Goal: Transaction & Acquisition: Purchase product/service

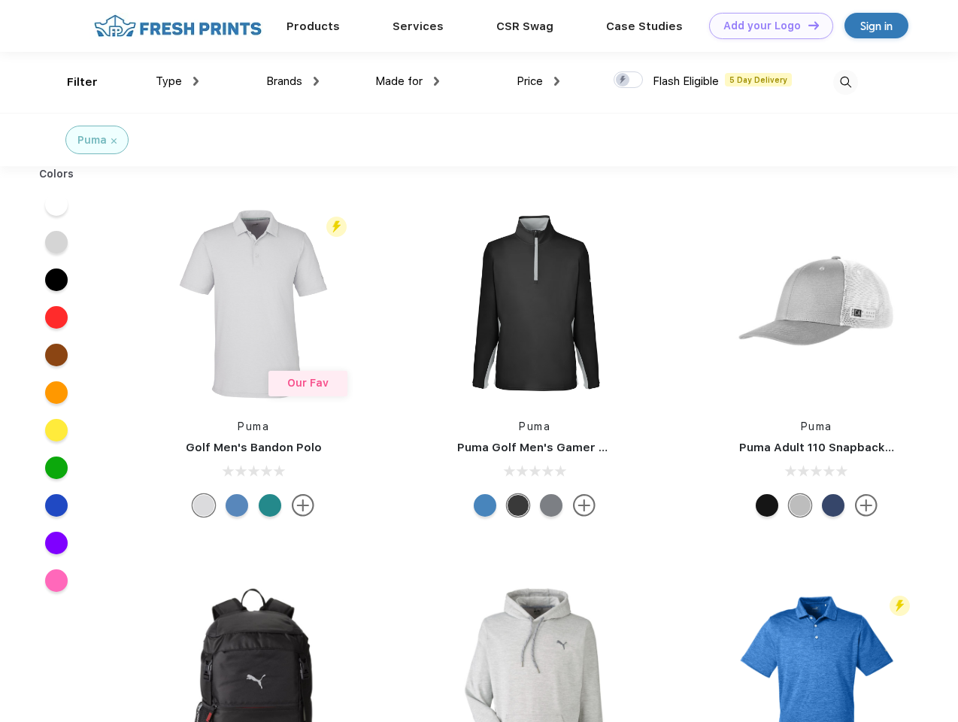
click at [765, 26] on link "Add your Logo Design Tool" at bounding box center [771, 26] width 124 height 26
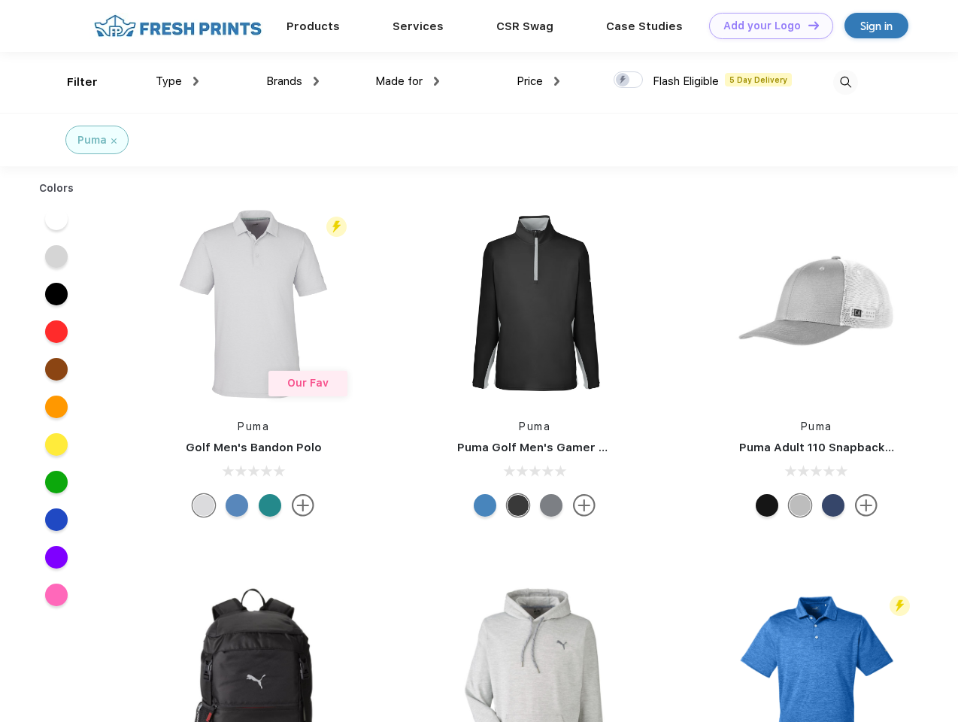
click at [0, 0] on div "Design Tool" at bounding box center [0, 0] width 0 height 0
click at [807, 25] on link "Add your Logo Design Tool" at bounding box center [771, 26] width 124 height 26
click at [72, 82] on div "Filter" at bounding box center [82, 82] width 31 height 17
click at [177, 81] on span "Type" at bounding box center [169, 81] width 26 height 14
click at [292, 81] on span "Brands" at bounding box center [284, 81] width 36 height 14
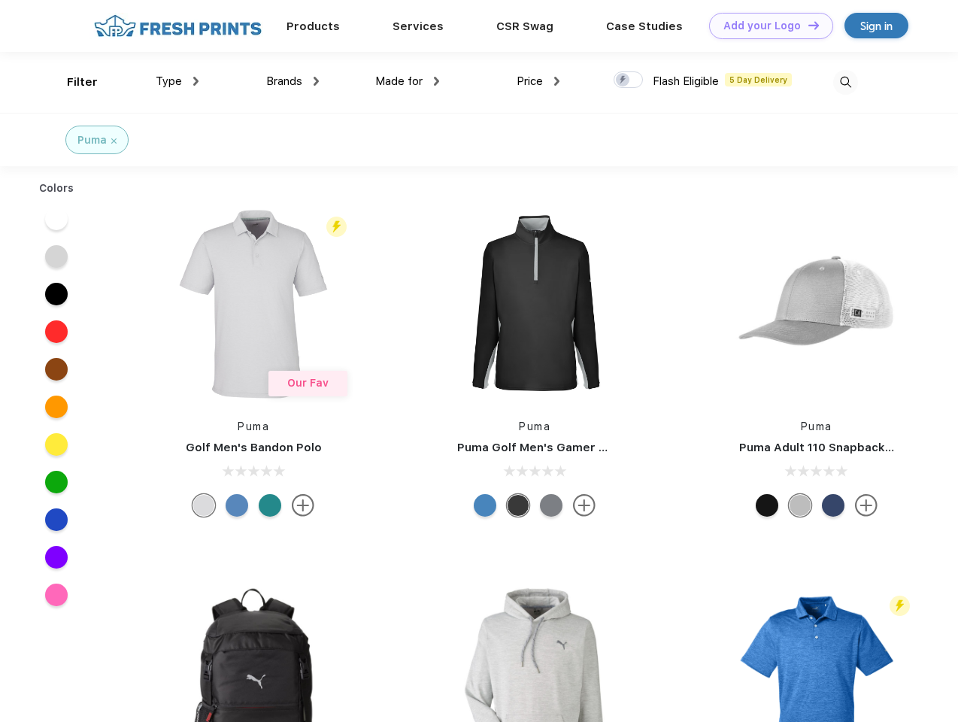
click at [407, 81] on span "Made for" at bounding box center [398, 81] width 47 height 14
click at [538, 81] on span "Price" at bounding box center [529, 81] width 26 height 14
click at [628, 80] on div at bounding box center [627, 79] width 29 height 17
click at [623, 80] on input "checkbox" at bounding box center [618, 76] width 10 height 10
click at [845, 82] on img at bounding box center [845, 82] width 25 height 25
